Goal: Information Seeking & Learning: Learn about a topic

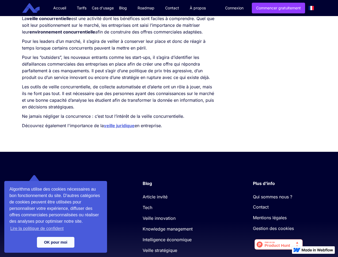
scroll to position [480, 0]
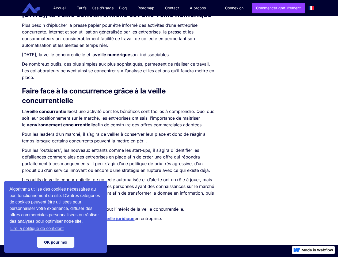
scroll to position [387, 0]
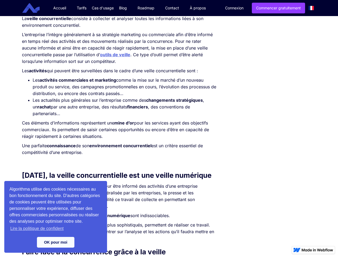
scroll to position [227, 0]
